Goal: Use online tool/utility: Use online tool/utility

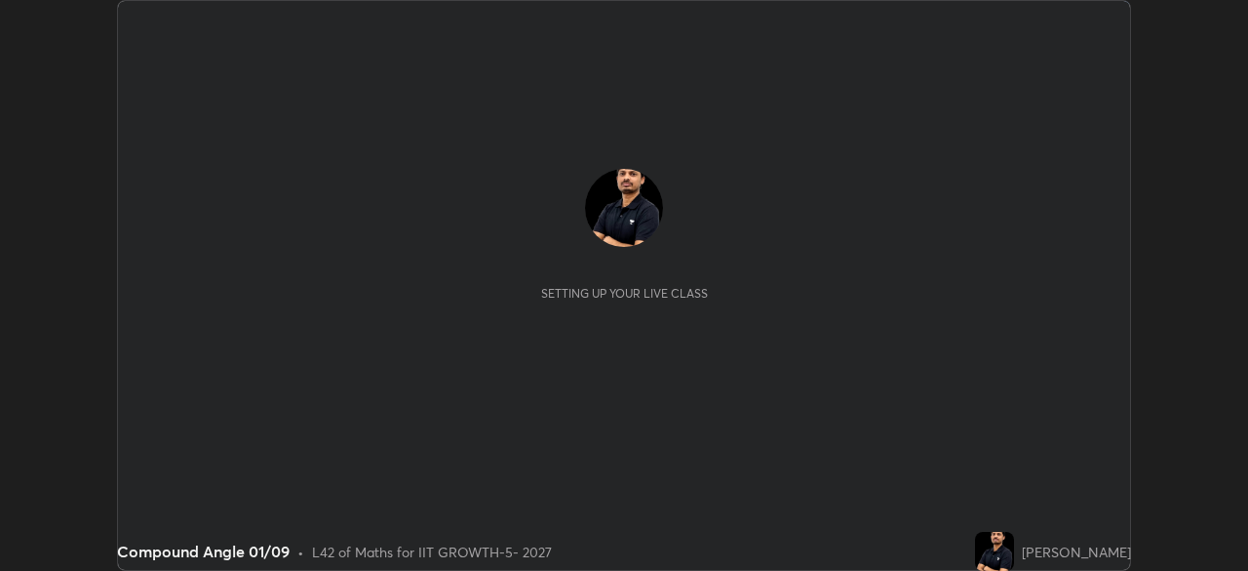
scroll to position [571, 1247]
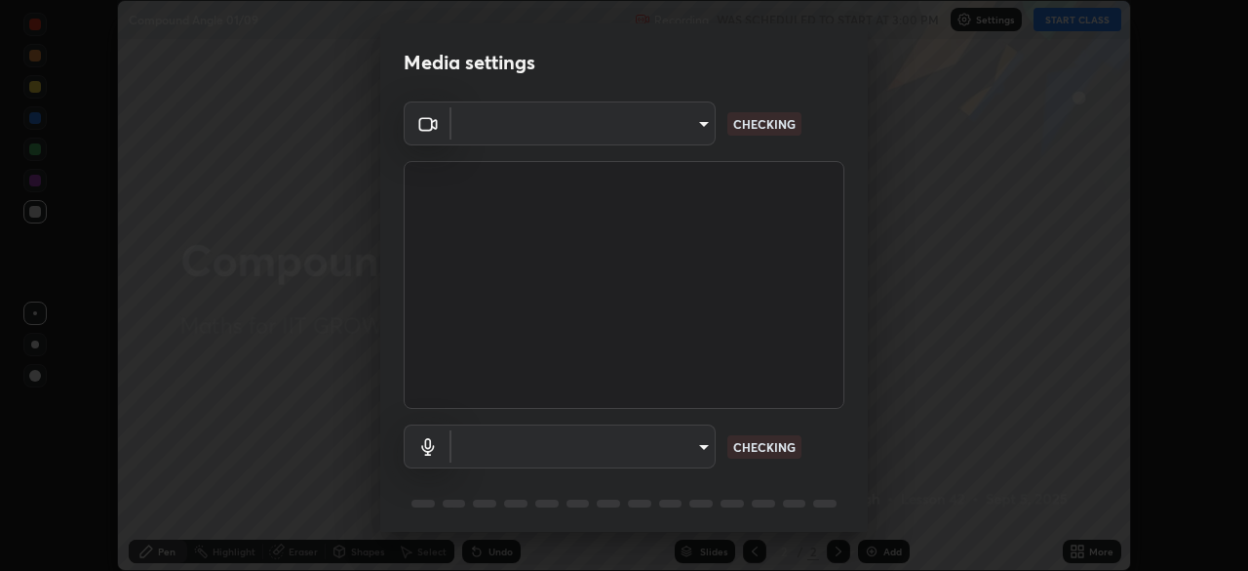
type input "8af73e8d16ef8e3bb7c62716022b9fe157133e9521606ce818031bd72dda2f9e"
click at [621, 447] on body "Erase all Compound Angle 01/09 Recording WAS SCHEDULED TO START AT 3:00 PM Sett…" at bounding box center [624, 285] width 1248 height 571
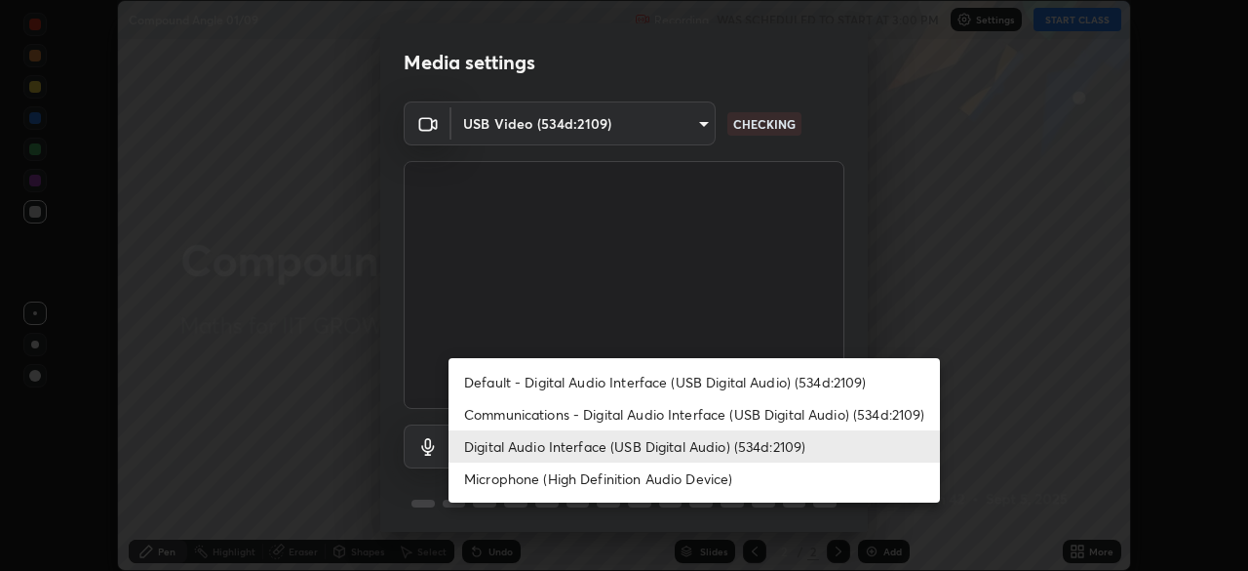
click at [600, 476] on li "Microphone (High Definition Audio Device)" at bounding box center [695, 478] width 492 height 32
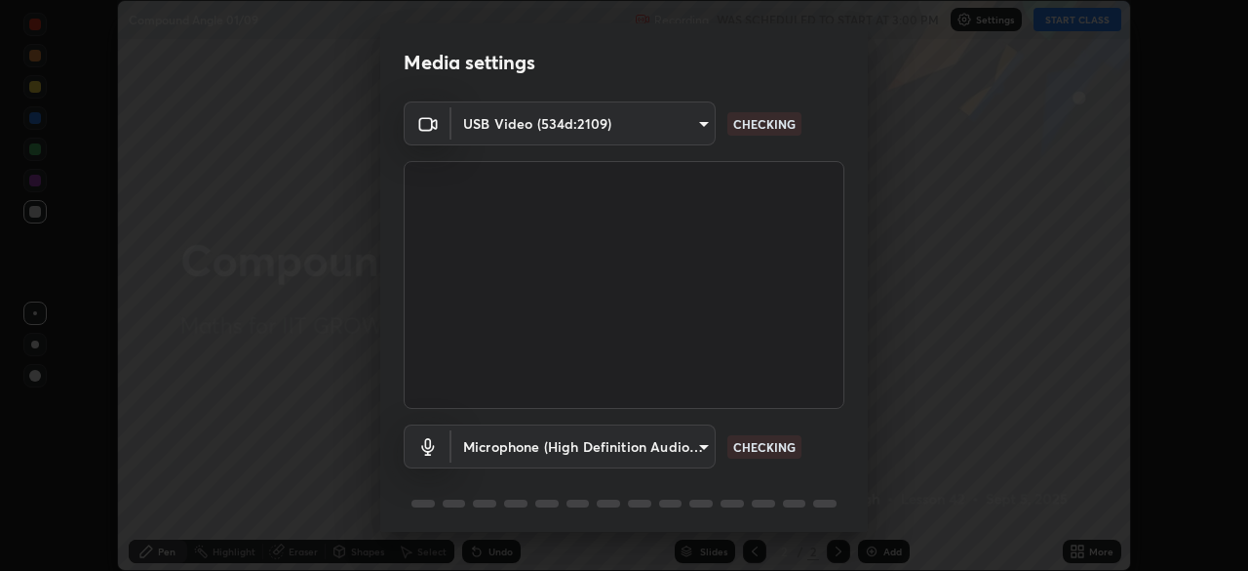
click at [601, 456] on body "Erase all Compound Angle 01/09 Recording WAS SCHEDULED TO START AT 3:00 PM Sett…" at bounding box center [624, 285] width 1248 height 571
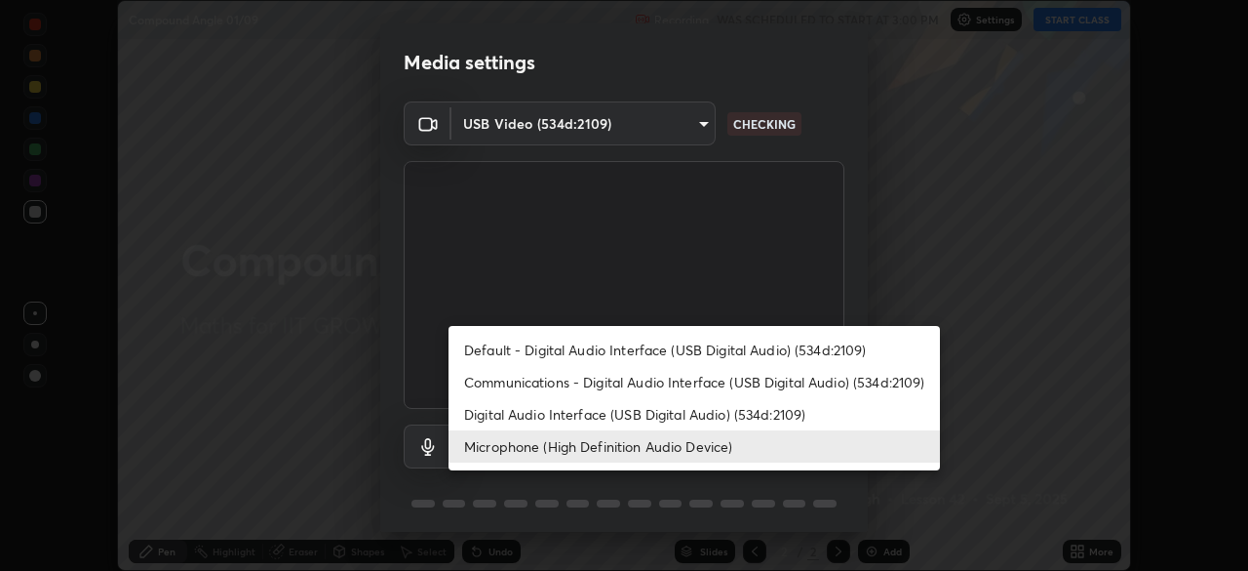
click at [604, 423] on li "Digital Audio Interface (USB Digital Audio) (534d:2109)" at bounding box center [695, 414] width 492 height 32
type input "9376289e619e4675d11d21499418c37aaf050eeae3c85155971a5de3e19aa403"
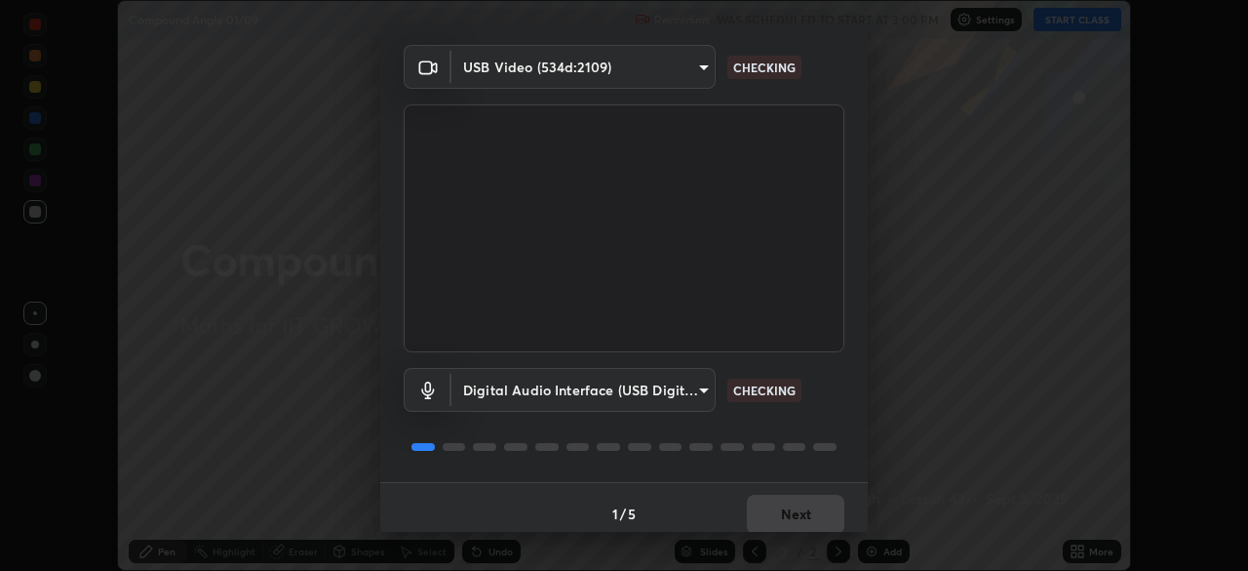
scroll to position [69, 0]
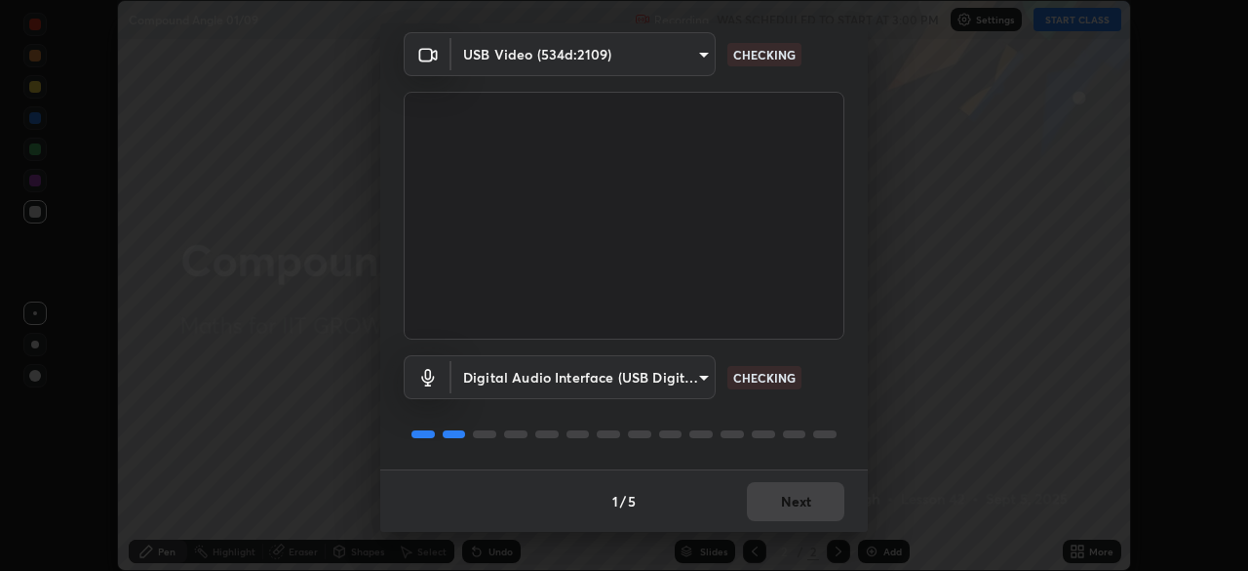
click at [772, 495] on div "1 / 5 Next" at bounding box center [624, 500] width 488 height 62
click at [786, 499] on div "1 / 5 Next" at bounding box center [624, 500] width 488 height 62
click at [800, 497] on div "1 / 5 Next" at bounding box center [624, 500] width 488 height 62
click at [803, 493] on div "1 / 5 Next" at bounding box center [624, 500] width 488 height 62
click at [804, 490] on div "1 / 5 Next" at bounding box center [624, 500] width 488 height 62
